Goal: Task Accomplishment & Management: Manage account settings

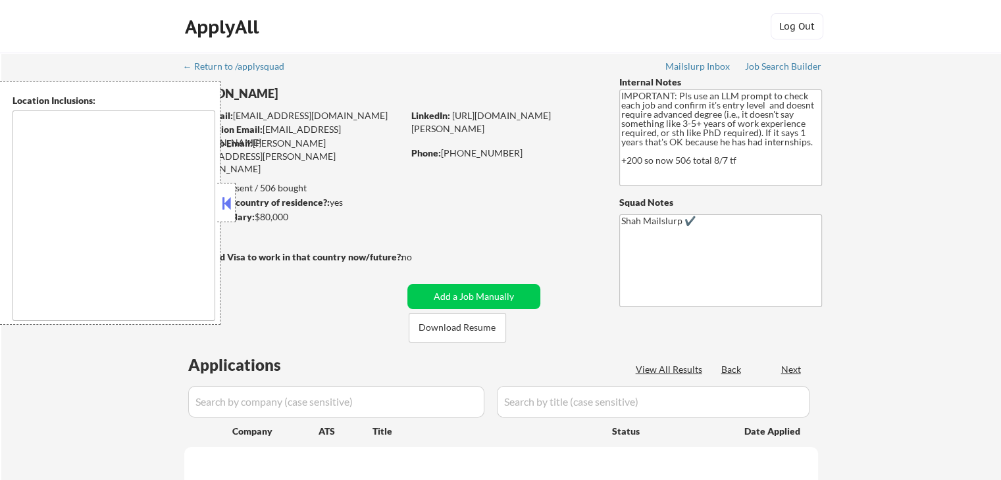
select select ""pending""
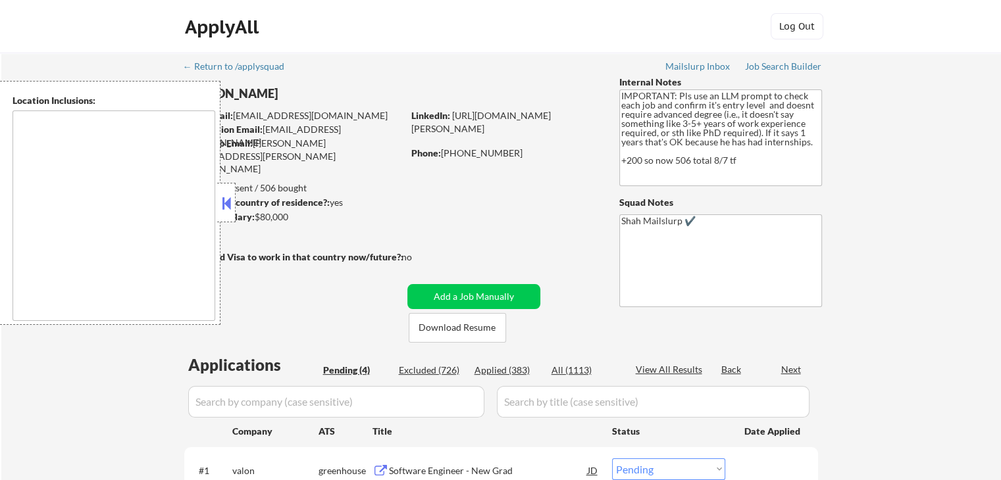
type textarea "[GEOGRAPHIC_DATA], [GEOGRAPHIC_DATA] [GEOGRAPHIC_DATA], [GEOGRAPHIC_DATA] [GEOG…"
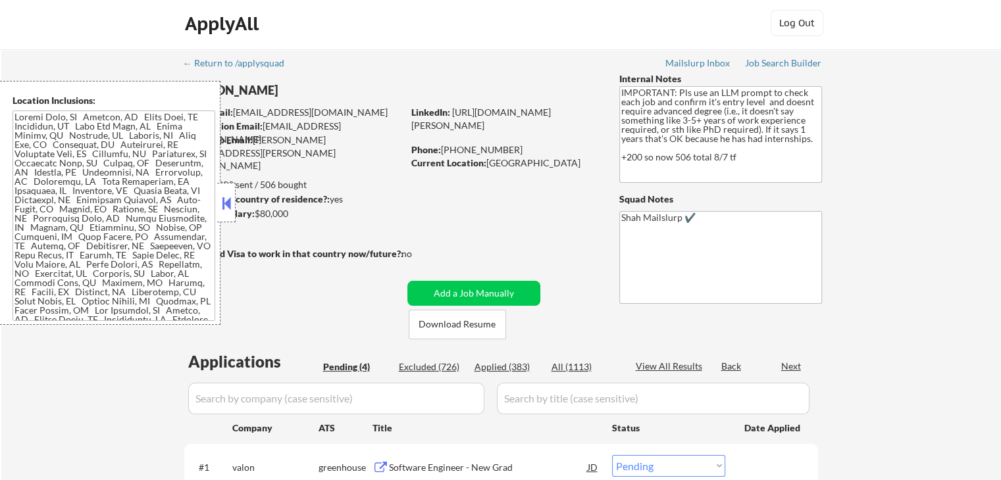
scroll to position [197, 0]
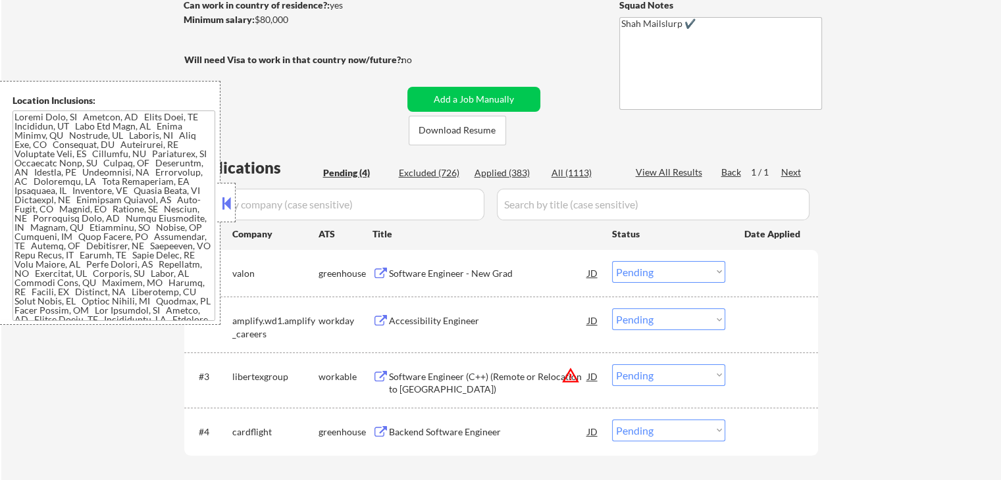
click at [380, 268] on button at bounding box center [380, 274] width 16 height 13
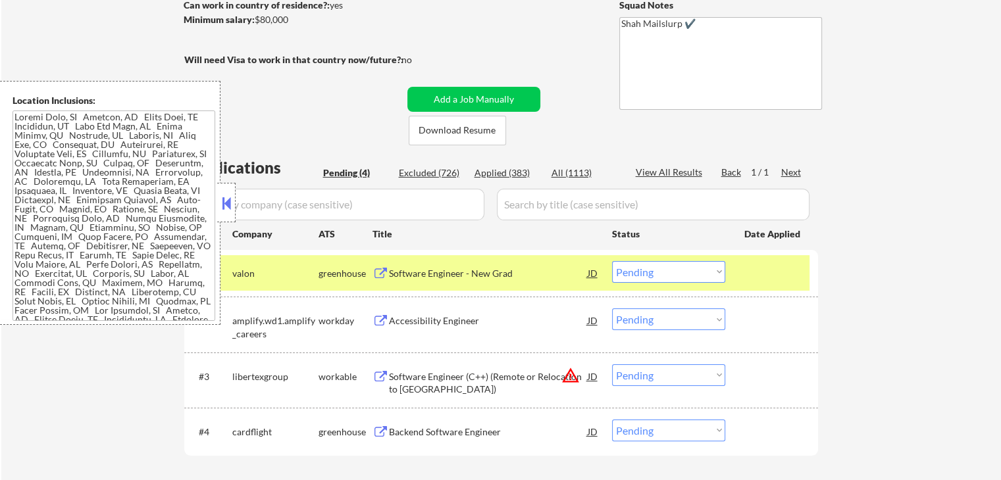
click at [386, 435] on button at bounding box center [380, 432] width 16 height 13
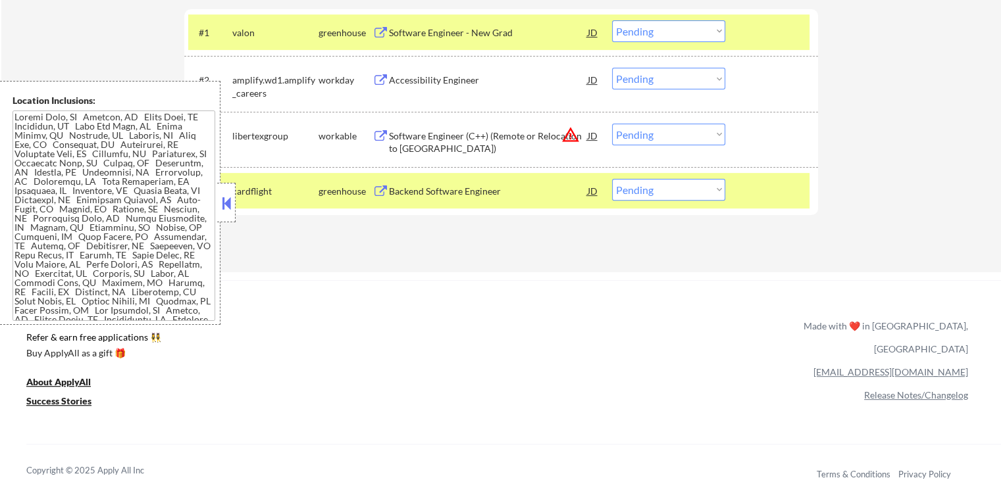
scroll to position [461, 0]
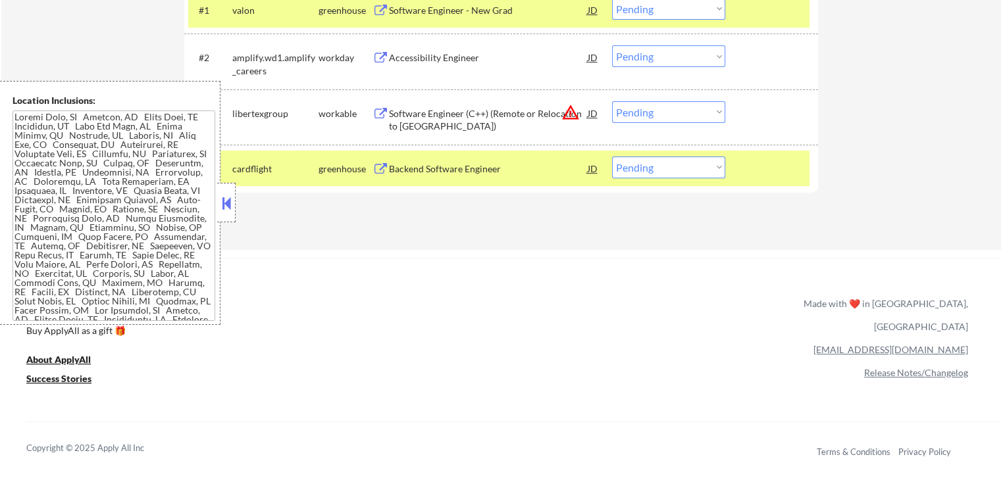
click at [651, 168] on select "Choose an option... Pending Applied Excluded (Questions) Excluded (Expired) Exc…" at bounding box center [668, 168] width 113 height 22
select select ""applied""
click at [612, 157] on select "Choose an option... Pending Applied Excluded (Questions) Excluded (Expired) Exc…" at bounding box center [668, 168] width 113 height 22
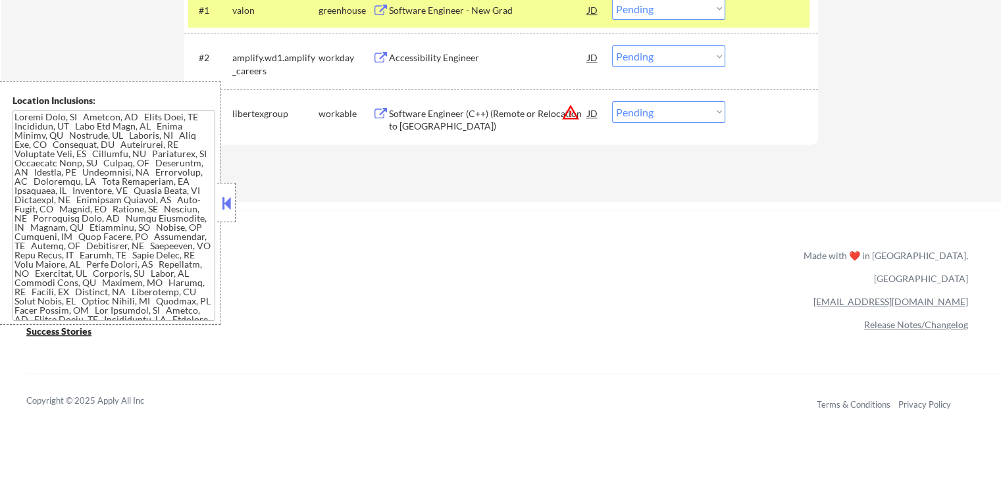
scroll to position [395, 0]
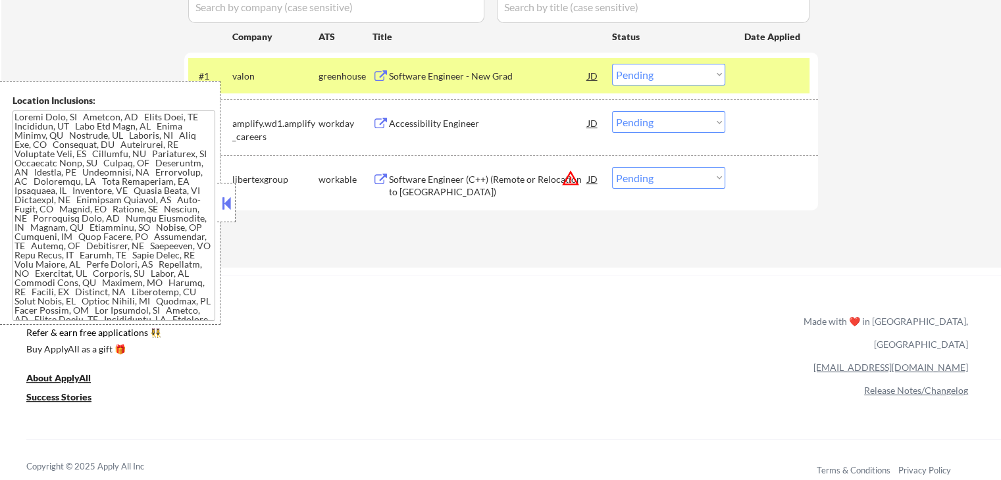
click at [653, 75] on select "Choose an option... Pending Applied Excluded (Questions) Excluded (Expired) Exc…" at bounding box center [668, 75] width 113 height 22
click at [612, 64] on select "Choose an option... Pending Applied Excluded (Questions) Excluded (Expired) Exc…" at bounding box center [668, 75] width 113 height 22
select select ""pending""
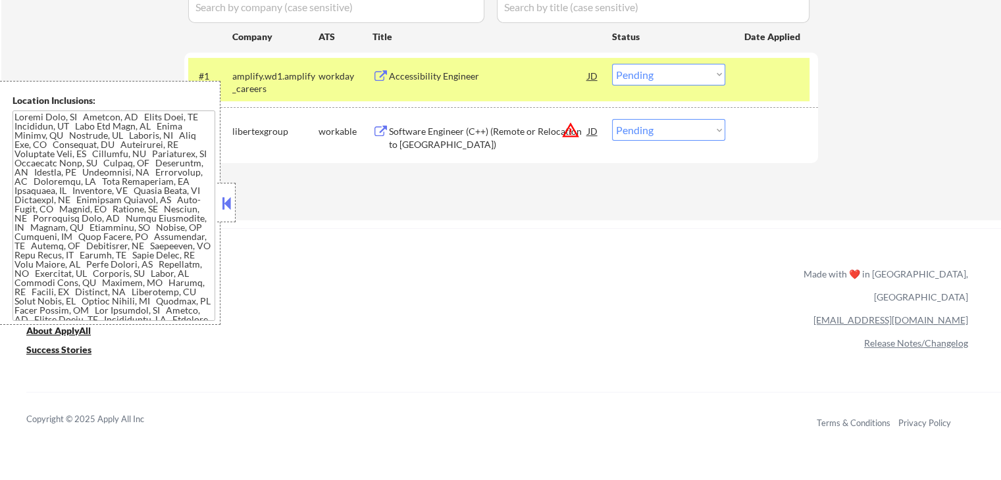
click at [382, 77] on button at bounding box center [380, 76] width 16 height 13
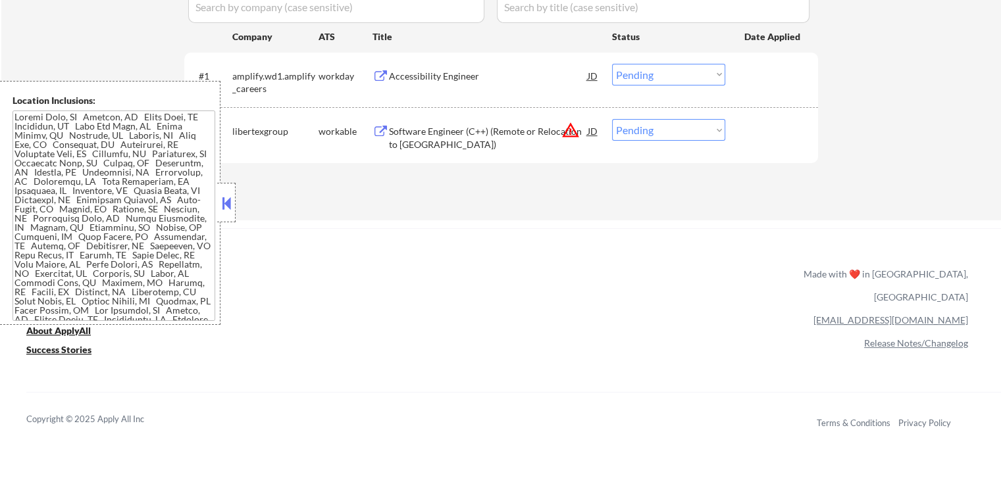
click at [479, 136] on div "Software Engineer (C++) (Remote or Relocation to [GEOGRAPHIC_DATA])" at bounding box center [488, 138] width 199 height 26
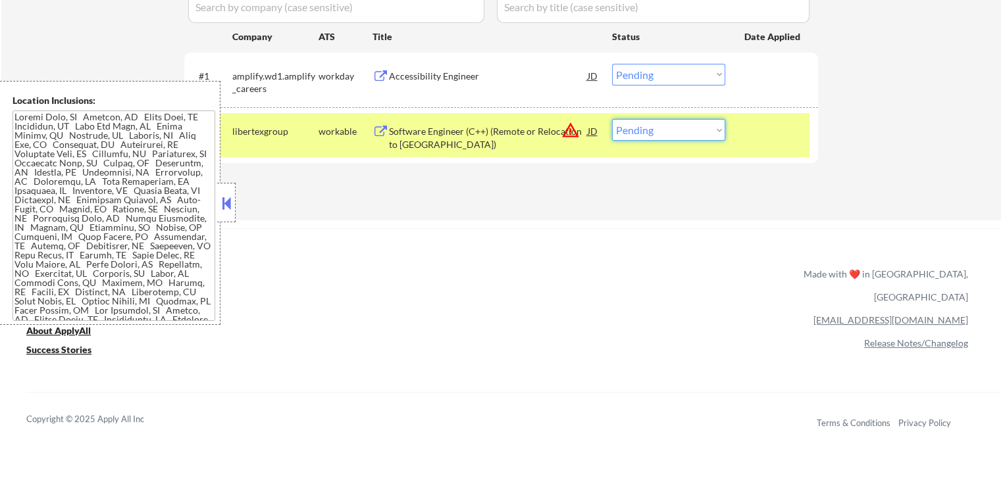
click at [661, 132] on select "Choose an option... Pending Applied Excluded (Questions) Excluded (Expired) Exc…" at bounding box center [668, 130] width 113 height 22
select select ""excluded__location_""
click at [612, 119] on select "Choose an option... Pending Applied Excluded (Questions) Excluded (Expired) Exc…" at bounding box center [668, 130] width 113 height 22
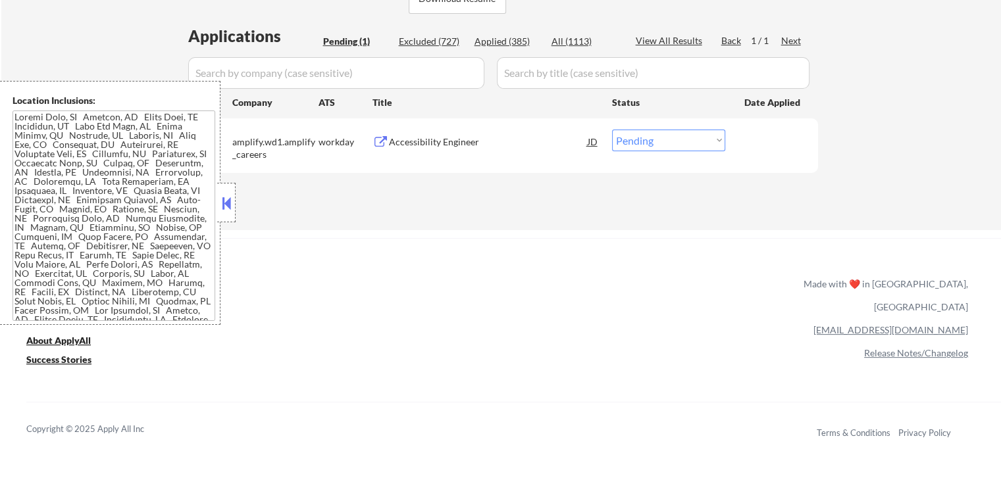
scroll to position [329, 0]
click at [674, 143] on select "Choose an option... Pending Applied Excluded (Questions) Excluded (Expired) Exc…" at bounding box center [668, 141] width 113 height 22
select select ""excluded__salary_""
click at [612, 130] on select "Choose an option... Pending Applied Excluded (Questions) Excluded (Expired) Exc…" at bounding box center [668, 141] width 113 height 22
